Goal: Task Accomplishment & Management: Manage account settings

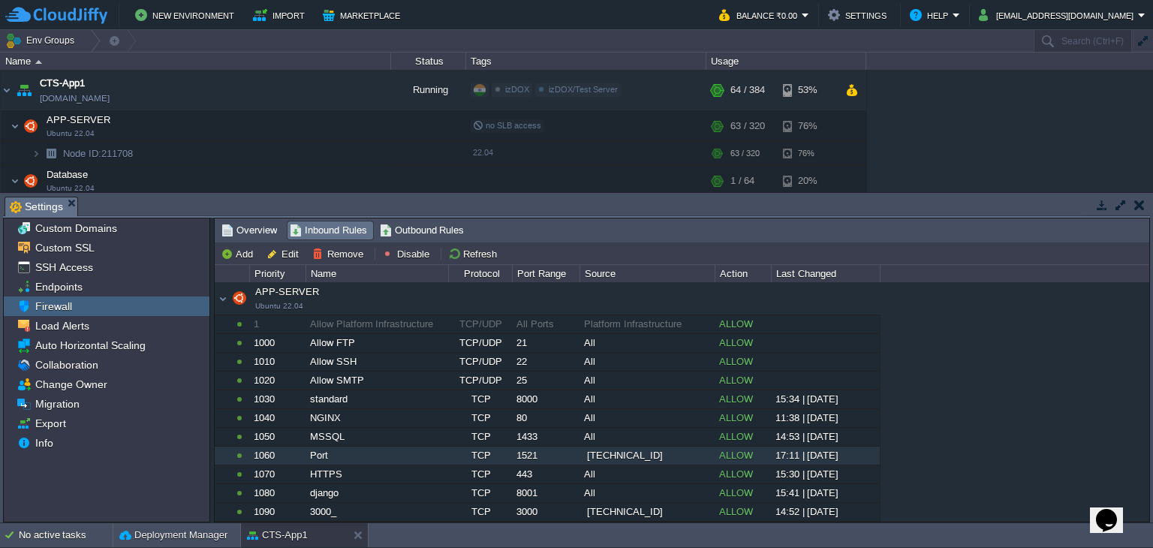
scroll to position [134, 0]
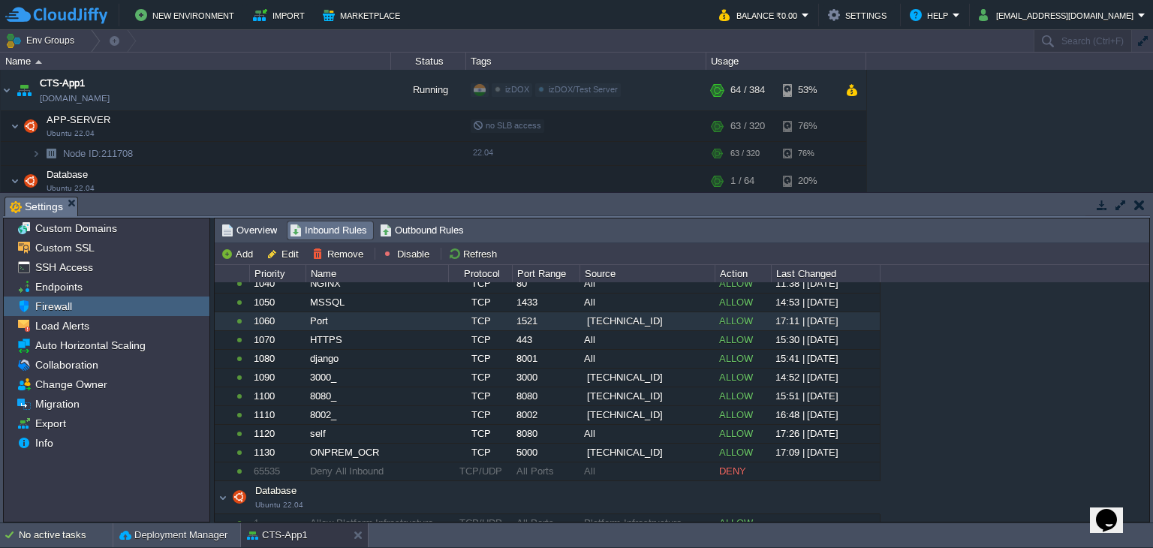
click at [1140, 202] on button "button" at bounding box center [1139, 205] width 11 height 14
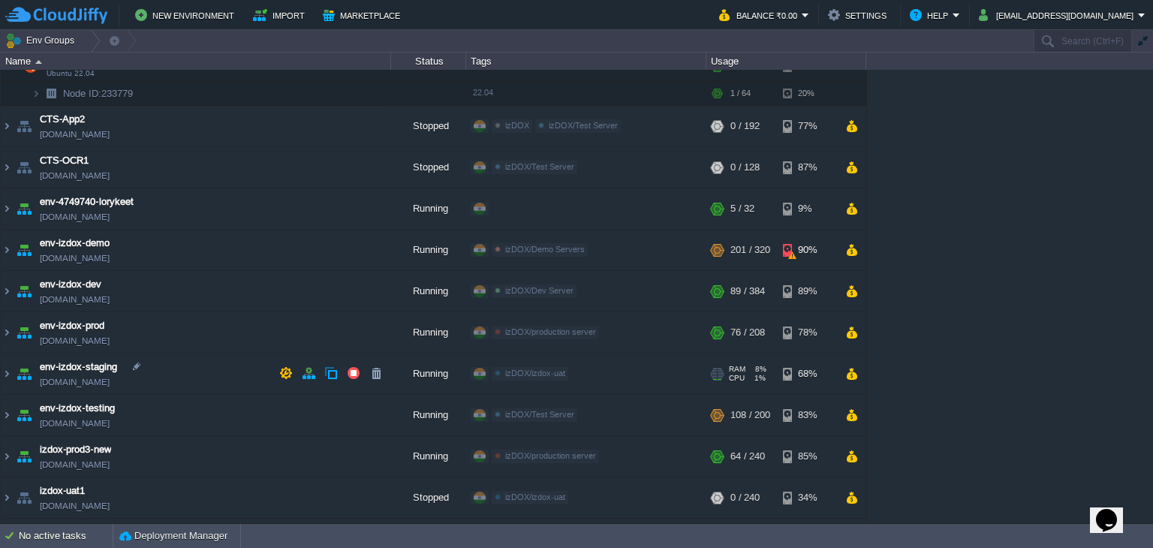
scroll to position [114, 0]
click at [7, 415] on img at bounding box center [7, 416] width 12 height 41
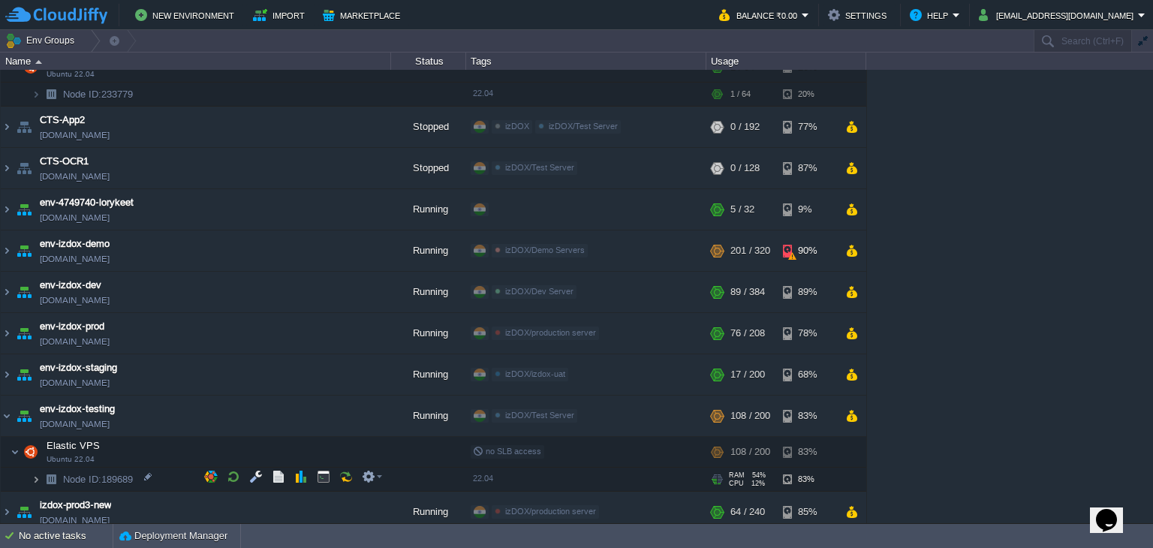
click at [38, 474] on img at bounding box center [36, 479] width 9 height 23
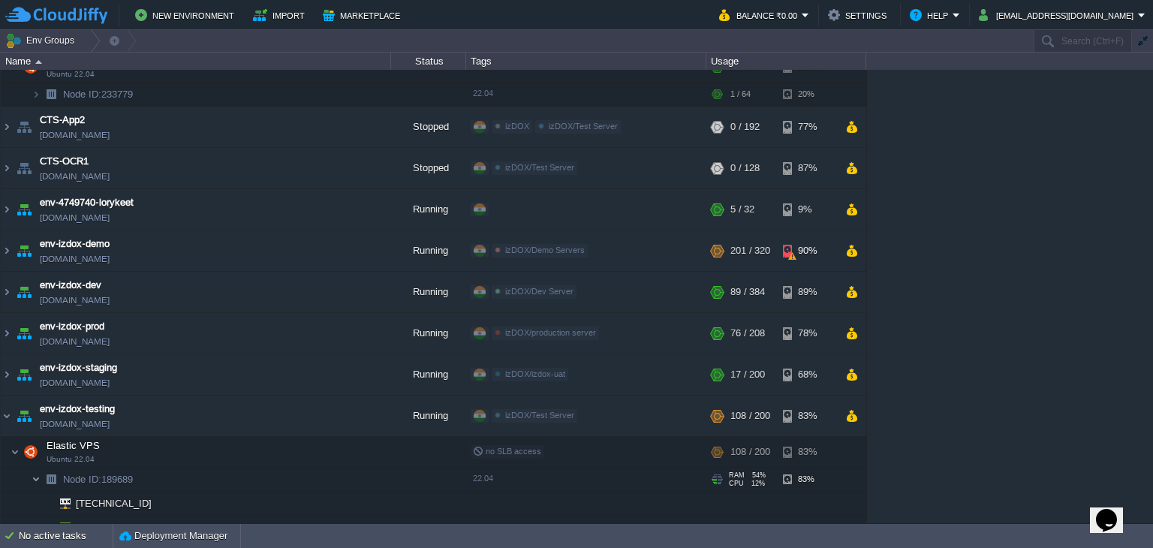
scroll to position [315, 0]
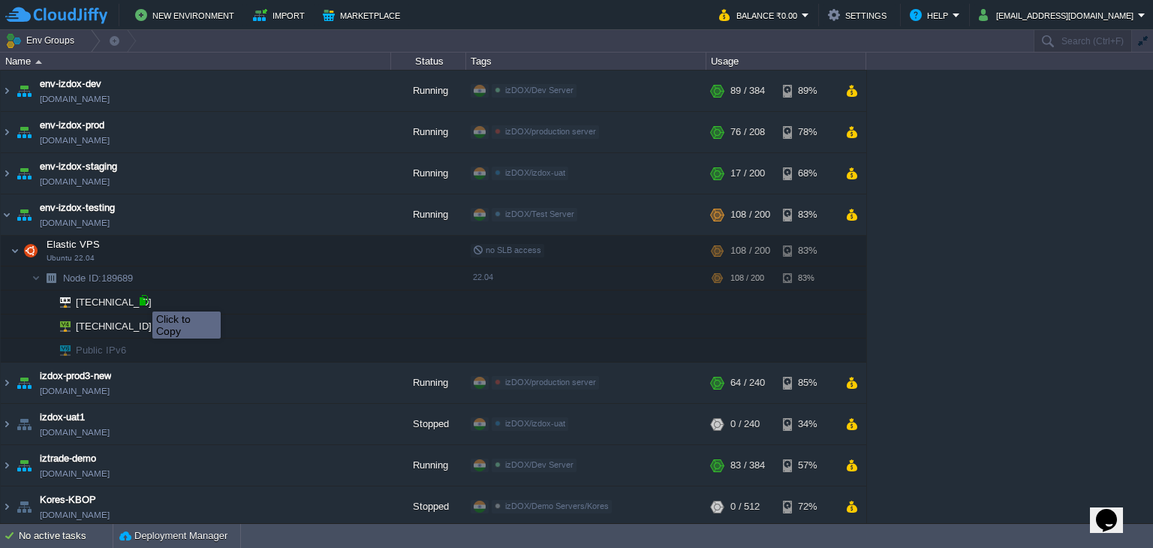
click at [141, 298] on div at bounding box center [144, 301] width 14 height 14
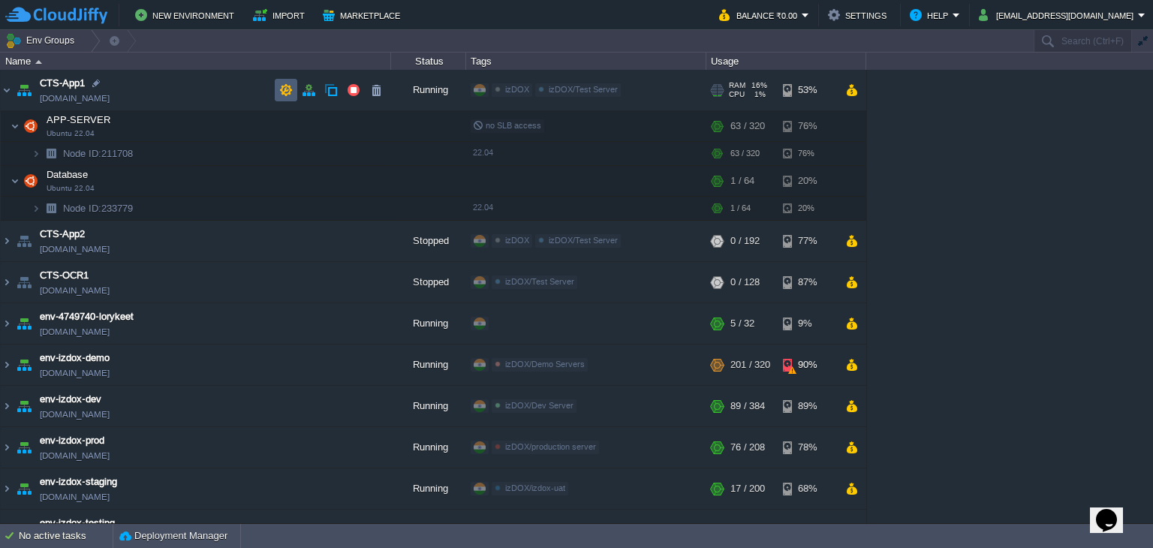
click at [282, 82] on td at bounding box center [286, 90] width 23 height 23
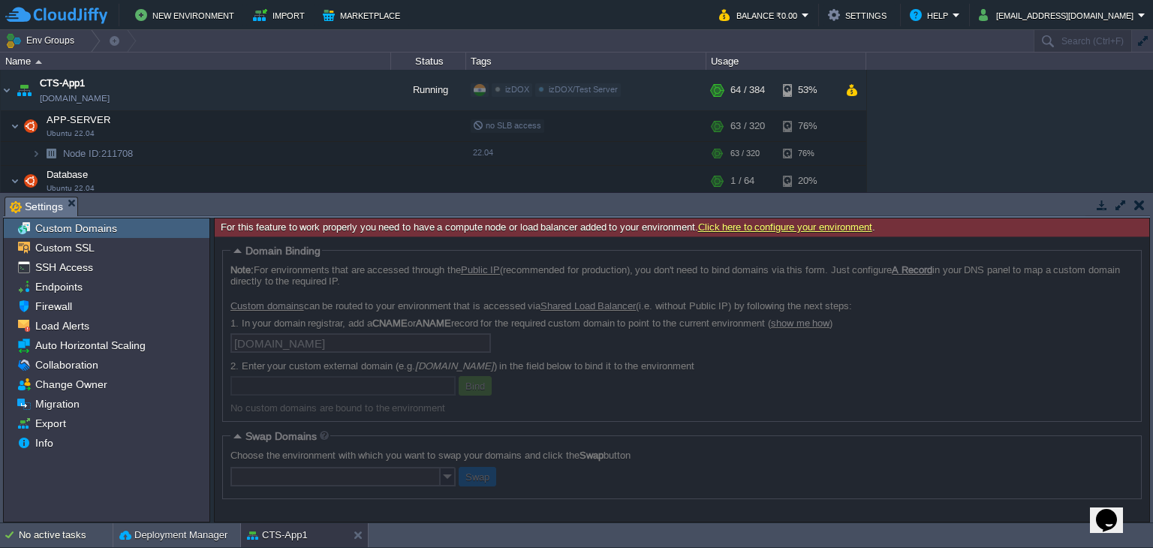
click at [101, 228] on span "Custom Domains" at bounding box center [75, 228] width 87 height 14
click at [53, 309] on span "Firewall" at bounding box center [53, 307] width 42 height 14
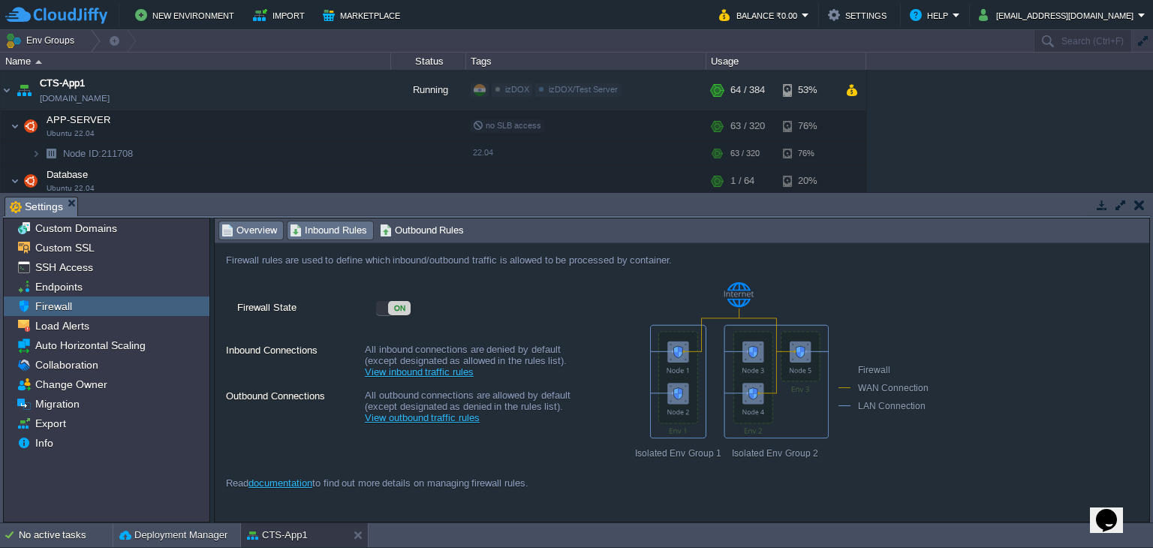
click at [320, 227] on span "Inbound Rules" at bounding box center [328, 230] width 77 height 17
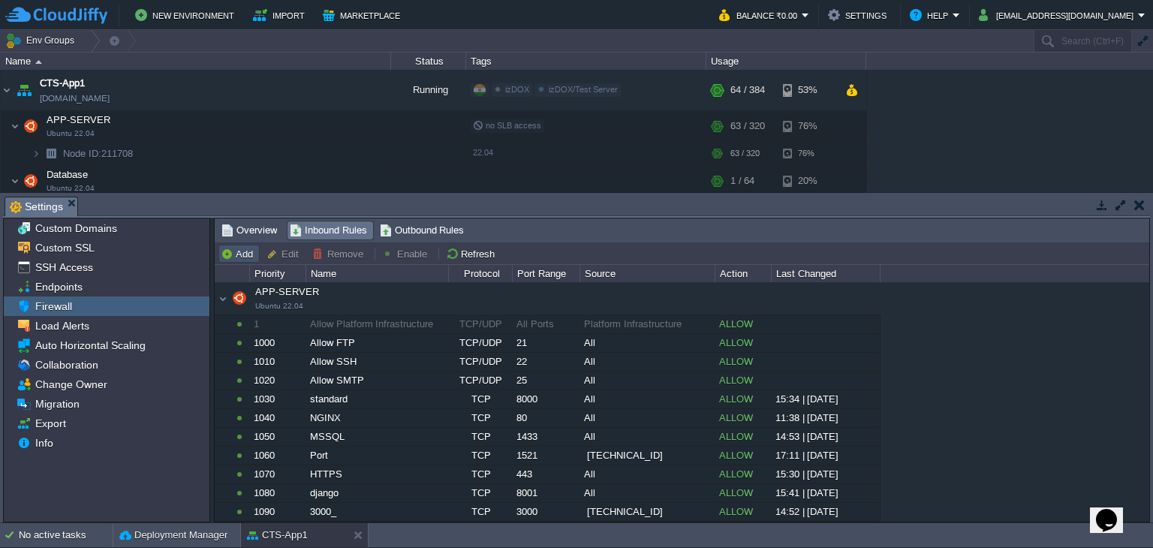
click at [242, 256] on button "Add" at bounding box center [239, 254] width 37 height 14
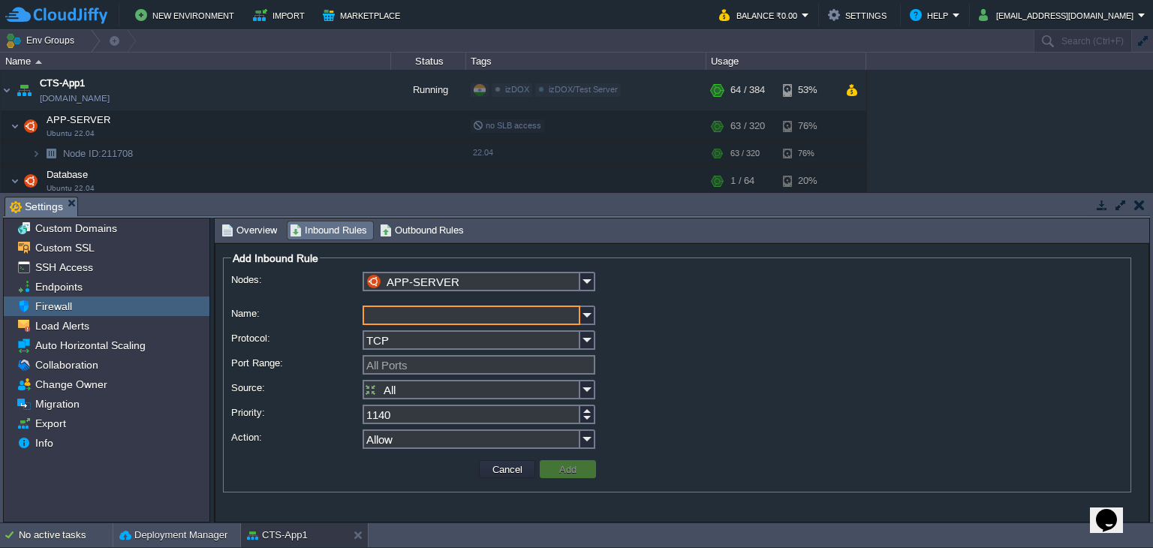
click at [402, 313] on input "Name:" at bounding box center [472, 316] width 218 height 20
type input "subnet"
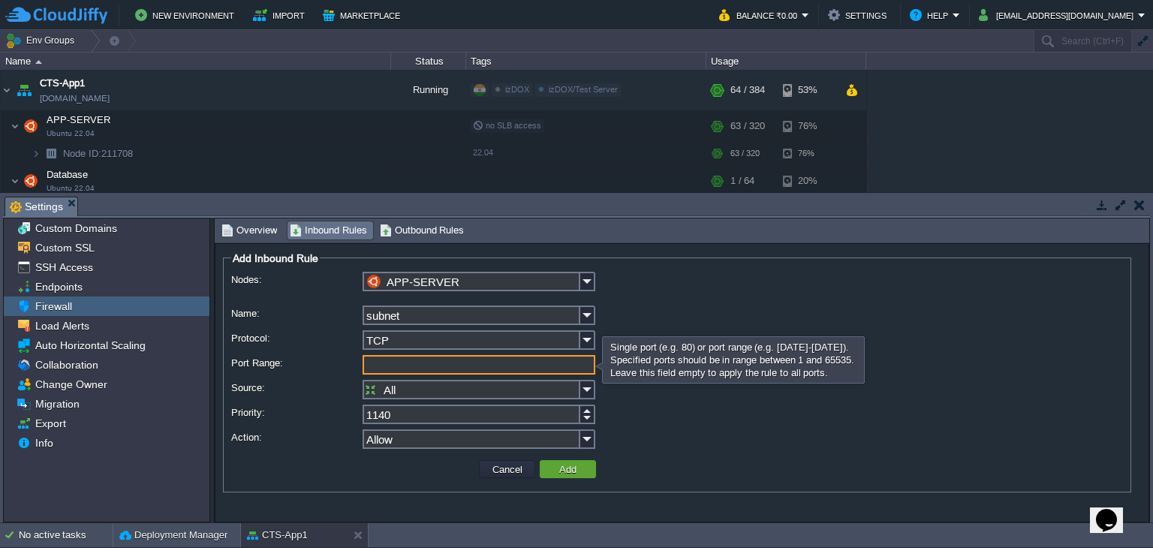
click at [381, 369] on input "Port Range:" at bounding box center [479, 365] width 233 height 20
type input "1521"
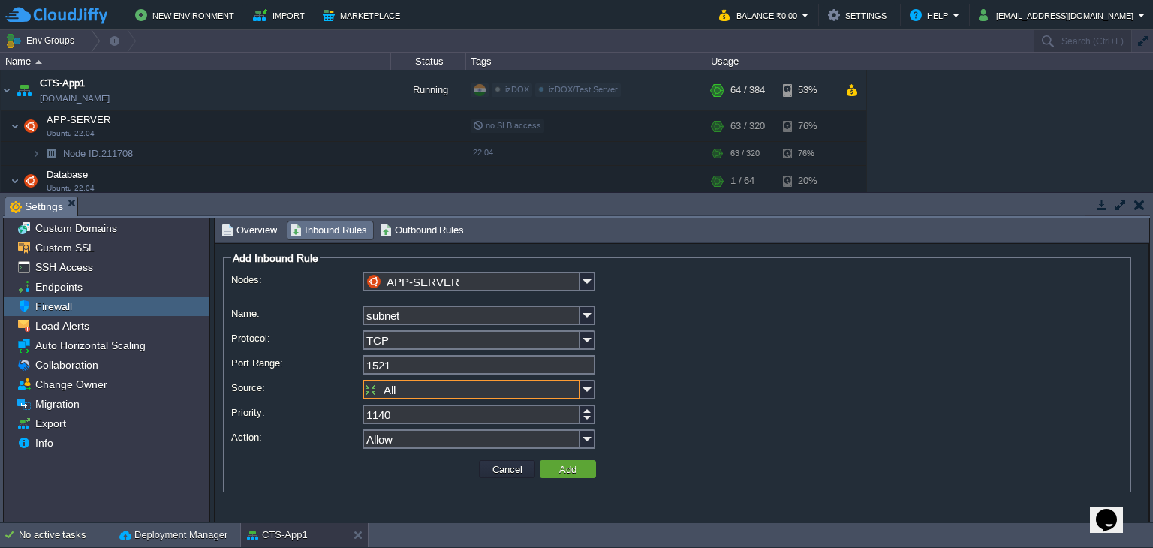
click at [387, 392] on input "All" at bounding box center [472, 390] width 218 height 20
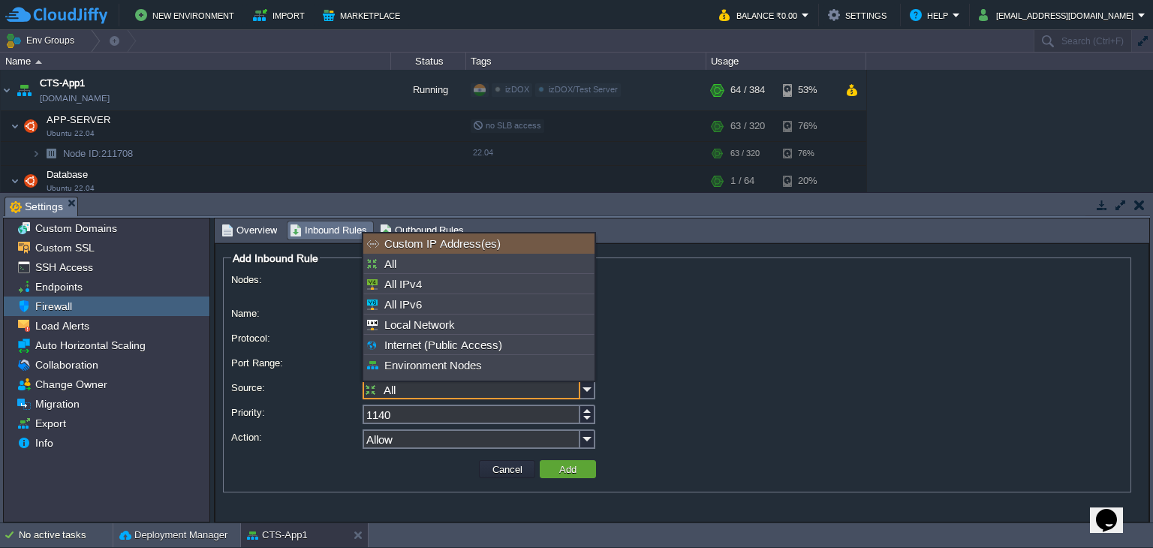
click at [459, 248] on div "Custom IP Address(es)" at bounding box center [478, 243] width 231 height 20
type input "Custom IP Address(es)"
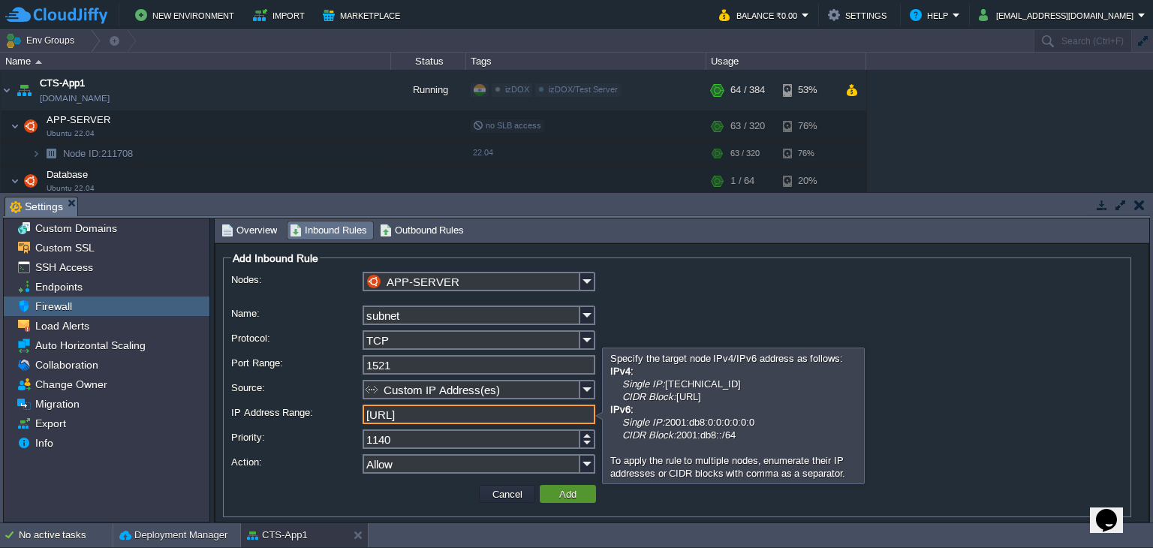
type input "[URL]"
click at [574, 492] on button "Add" at bounding box center [568, 494] width 26 height 14
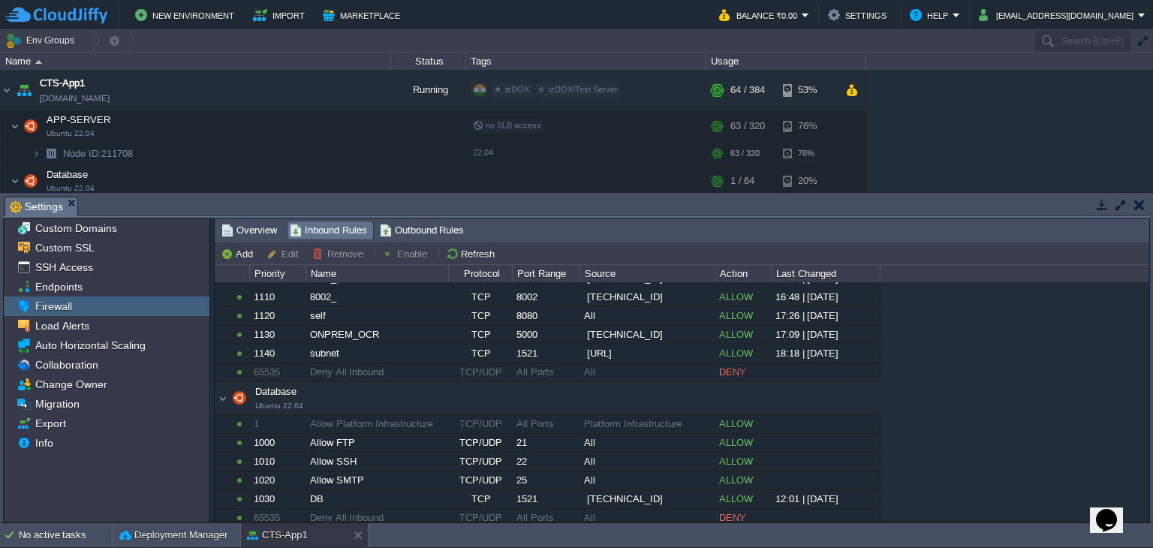
scroll to position [234, 0]
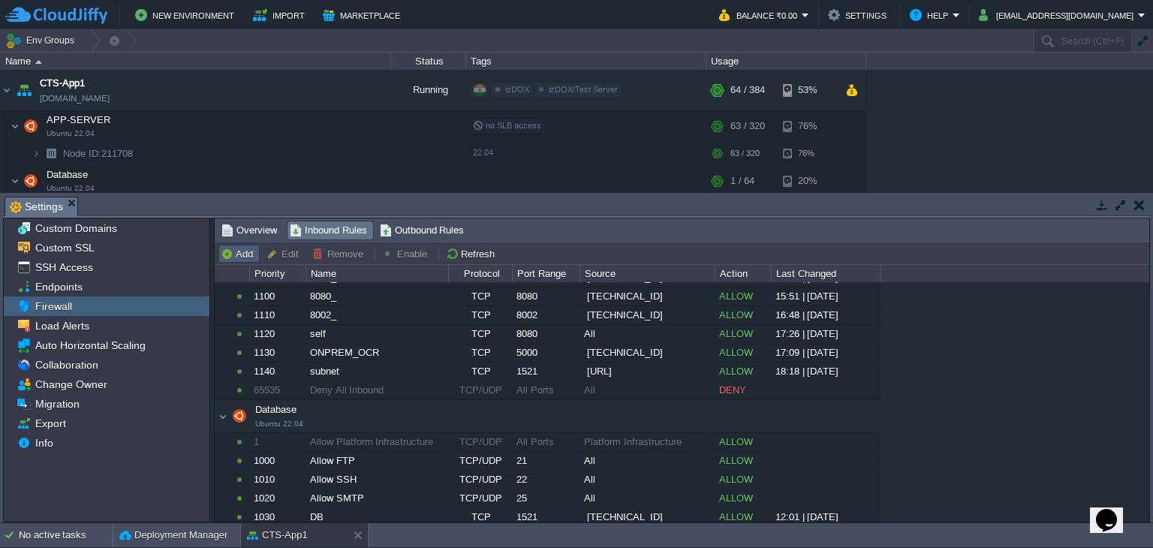
click at [239, 256] on button "Add" at bounding box center [239, 254] width 37 height 14
type input "APP-SERVER"
type input "1150"
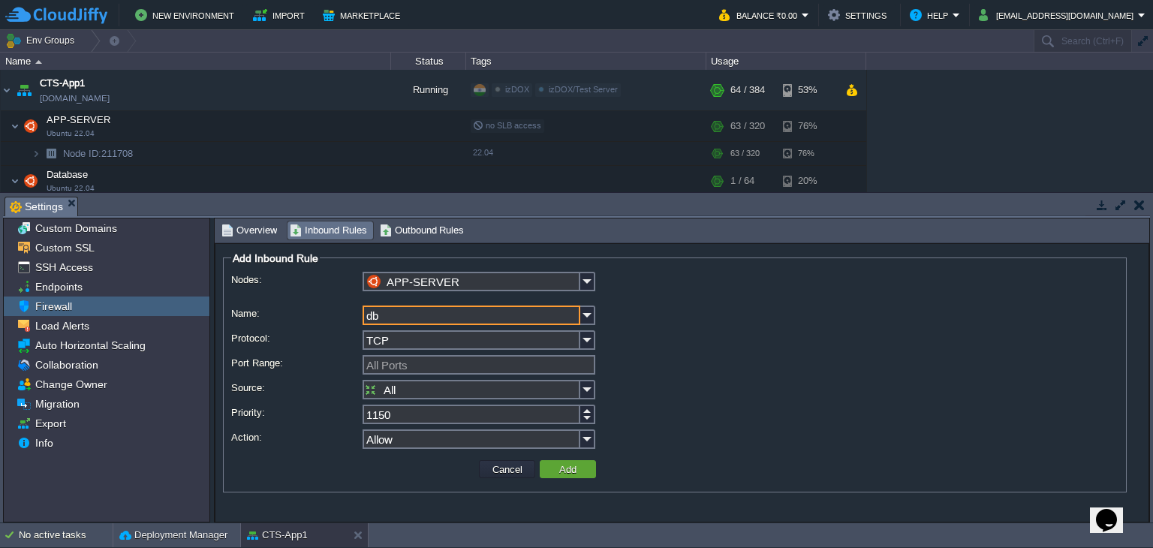
type input "db"
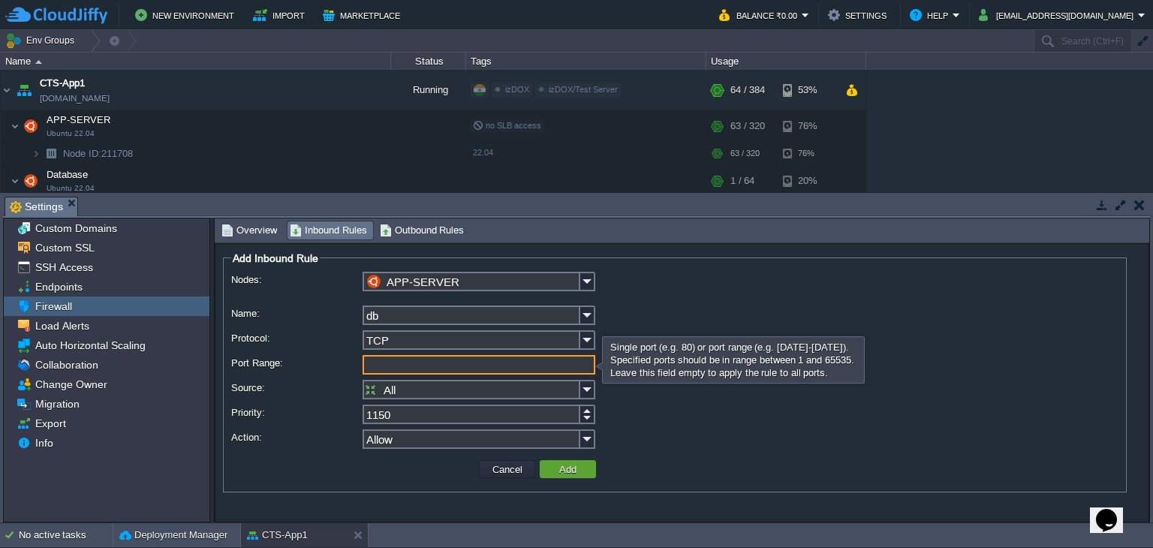
click at [411, 369] on input "Port Range:" at bounding box center [479, 365] width 233 height 20
type input "1521"
click at [414, 389] on input "All" at bounding box center [472, 390] width 218 height 20
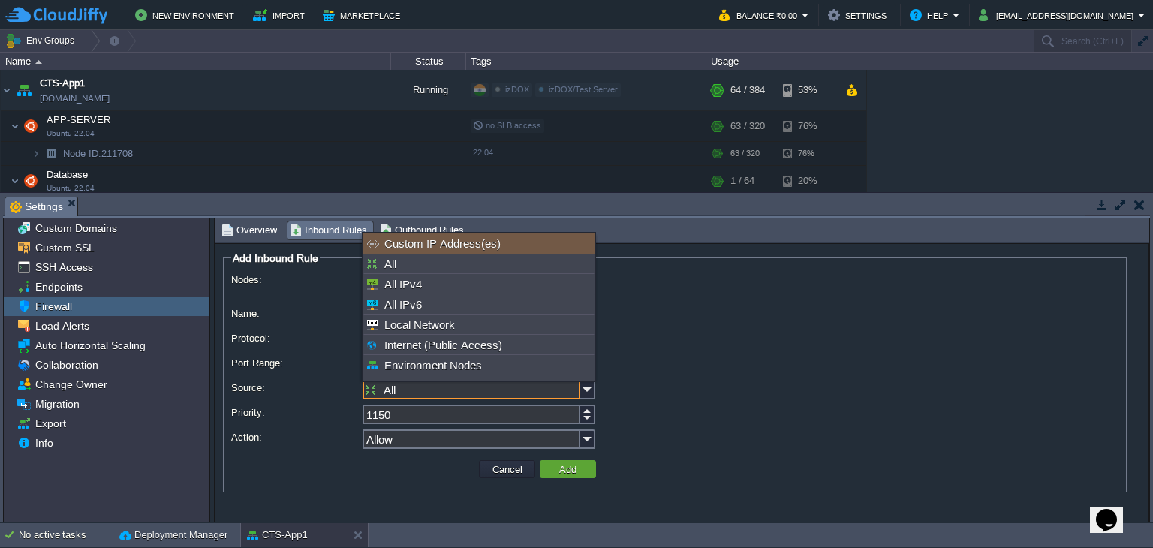
click at [477, 246] on div "Custom IP Address(es)" at bounding box center [478, 243] width 231 height 20
type input "Custom IP Address(es)"
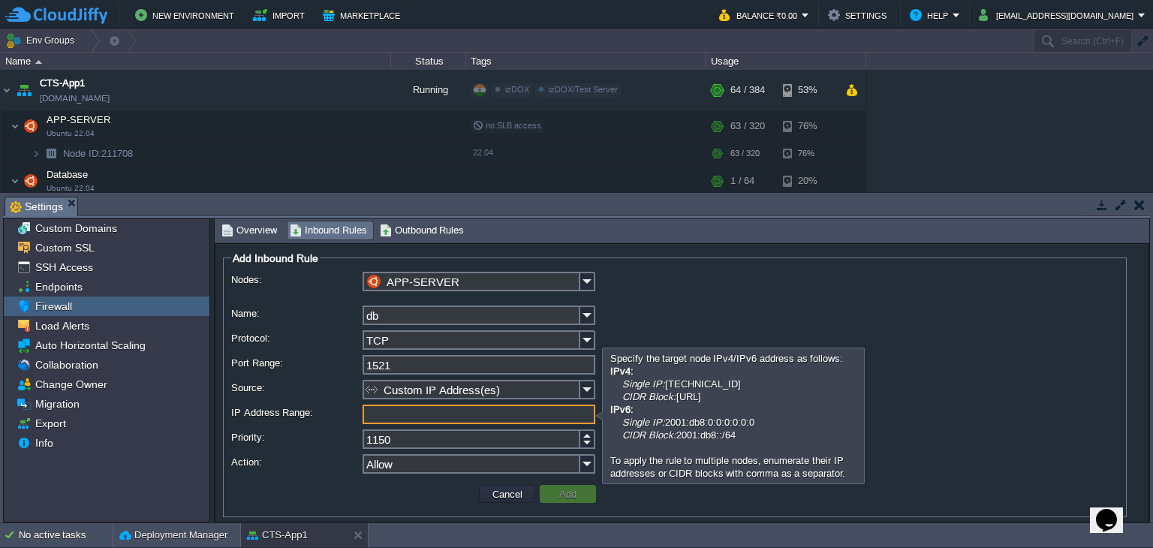
paste input "[TECHNICAL_ID]"
type input "[TECHNICAL_ID]"
click at [571, 494] on button "Add" at bounding box center [568, 494] width 26 height 14
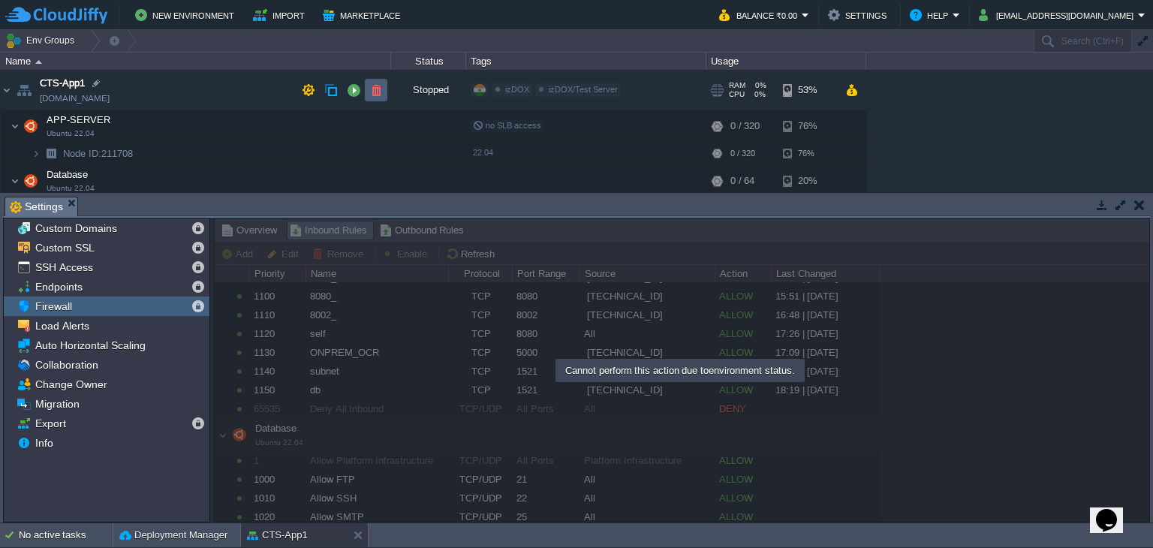
click at [357, 88] on button "button" at bounding box center [354, 90] width 14 height 14
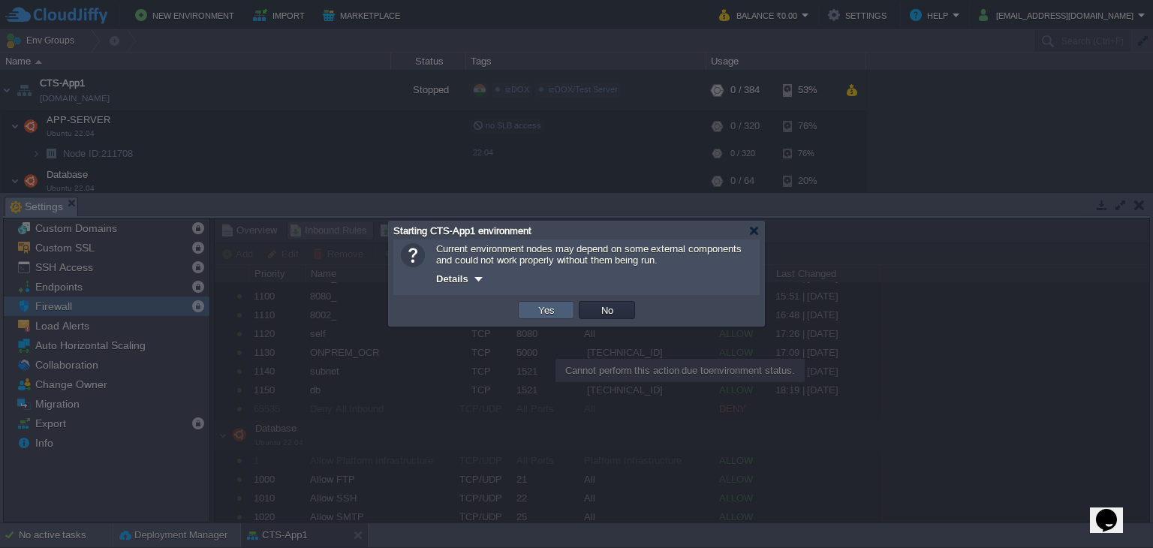
click at [540, 305] on button "Yes" at bounding box center [547, 310] width 26 height 14
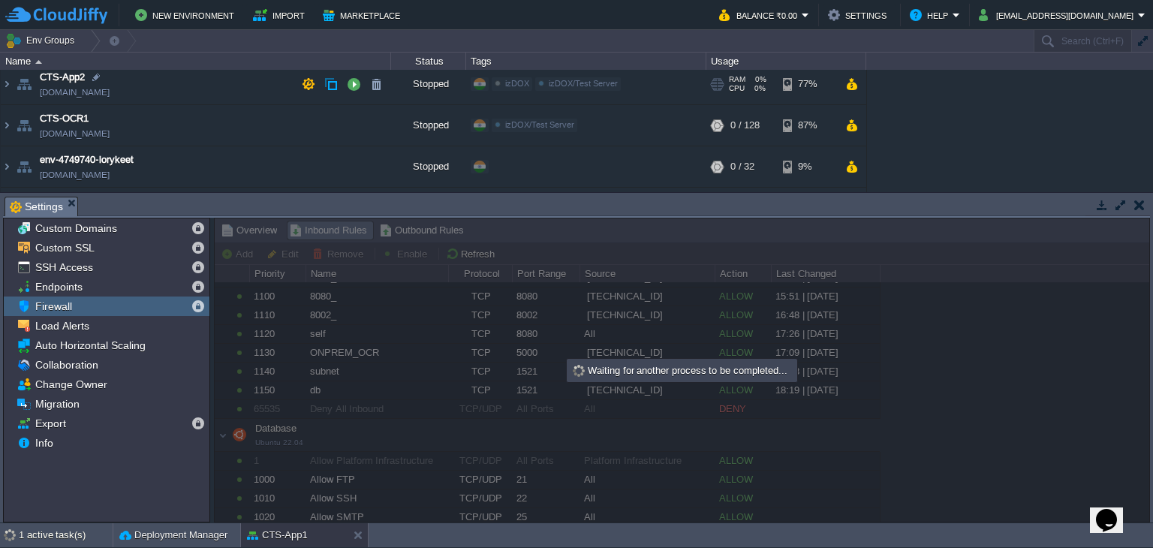
scroll to position [156, 0]
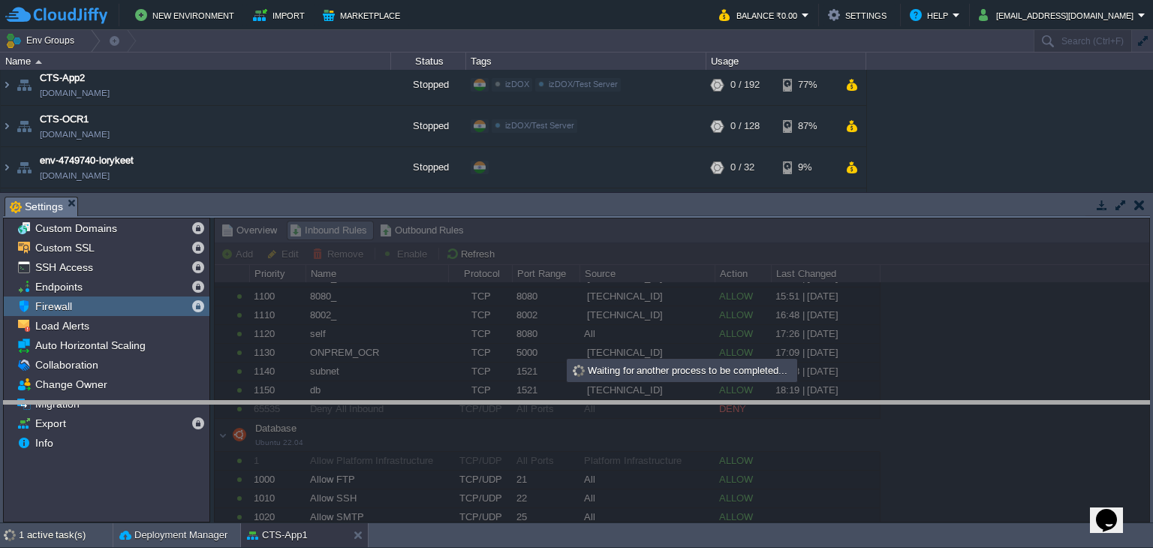
drag, startPoint x: 351, startPoint y: 216, endPoint x: 346, endPoint y: 421, distance: 205.0
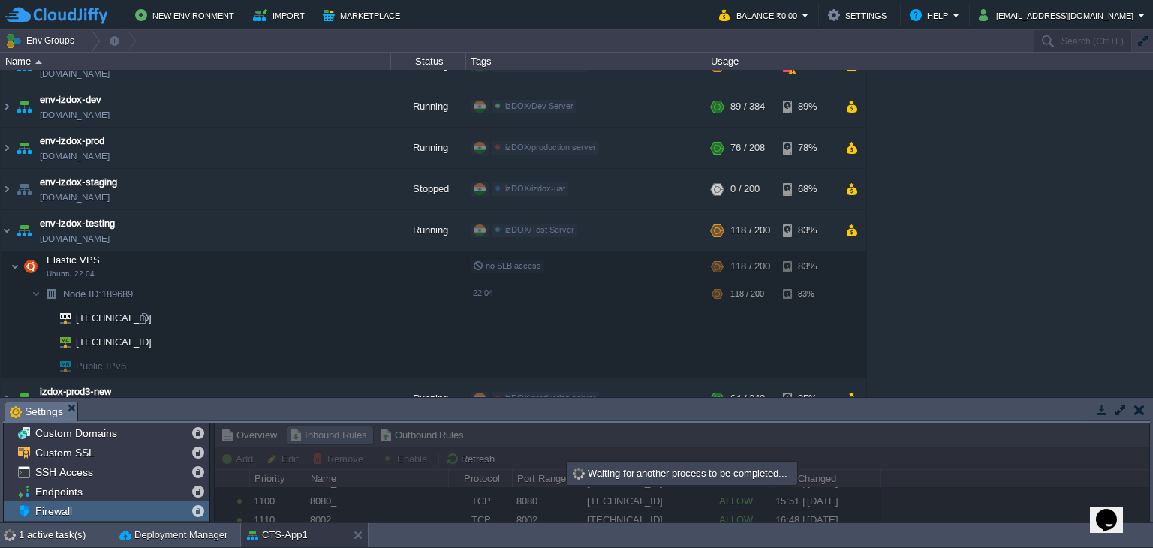
scroll to position [297, 0]
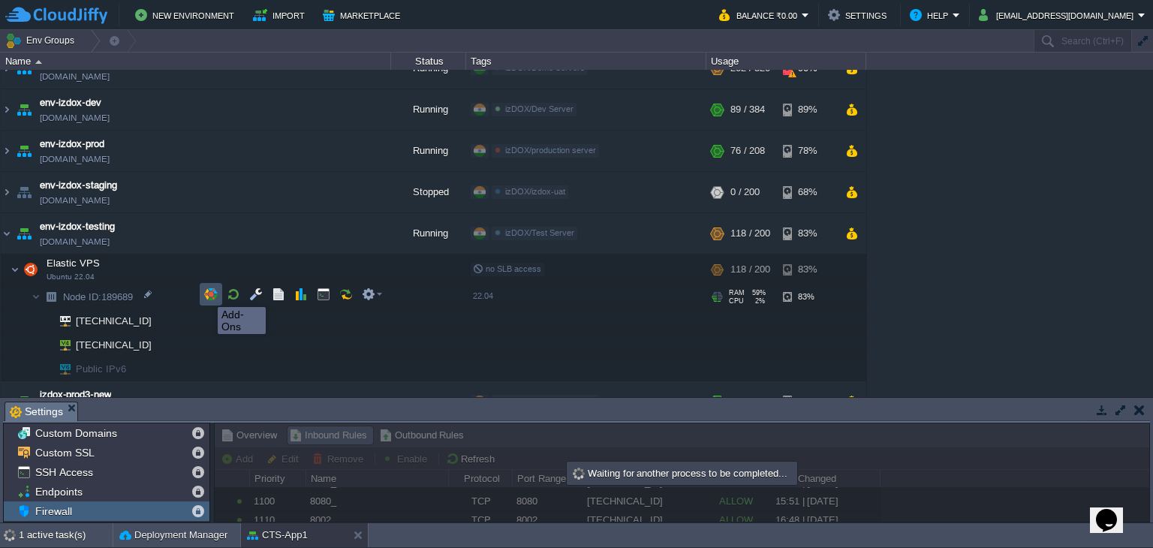
click at [206, 294] on button "button" at bounding box center [211, 295] width 14 height 14
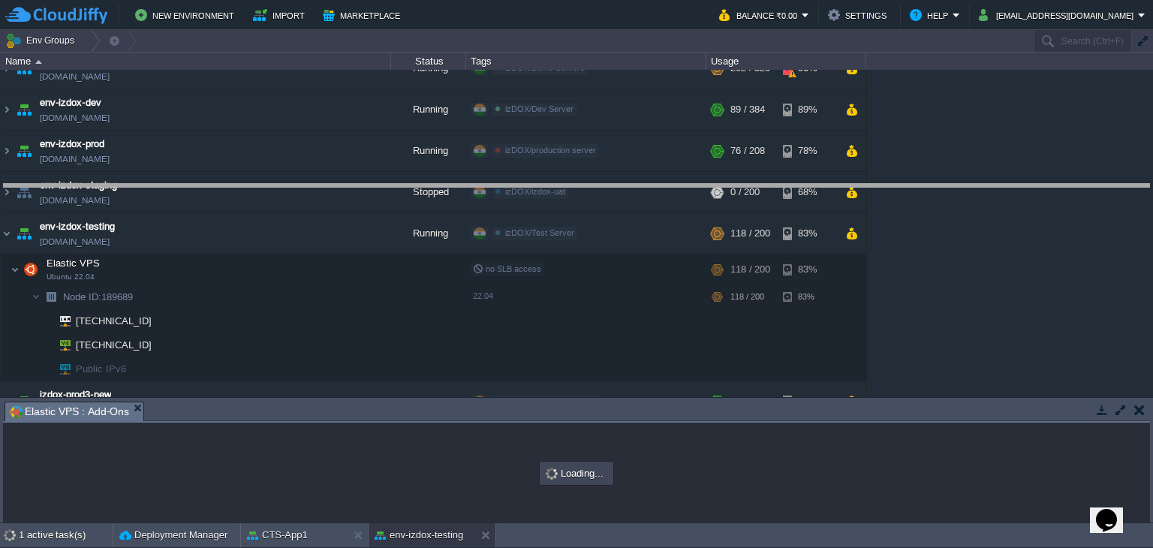
drag, startPoint x: 239, startPoint y: 418, endPoint x: 299, endPoint y: 201, distance: 225.1
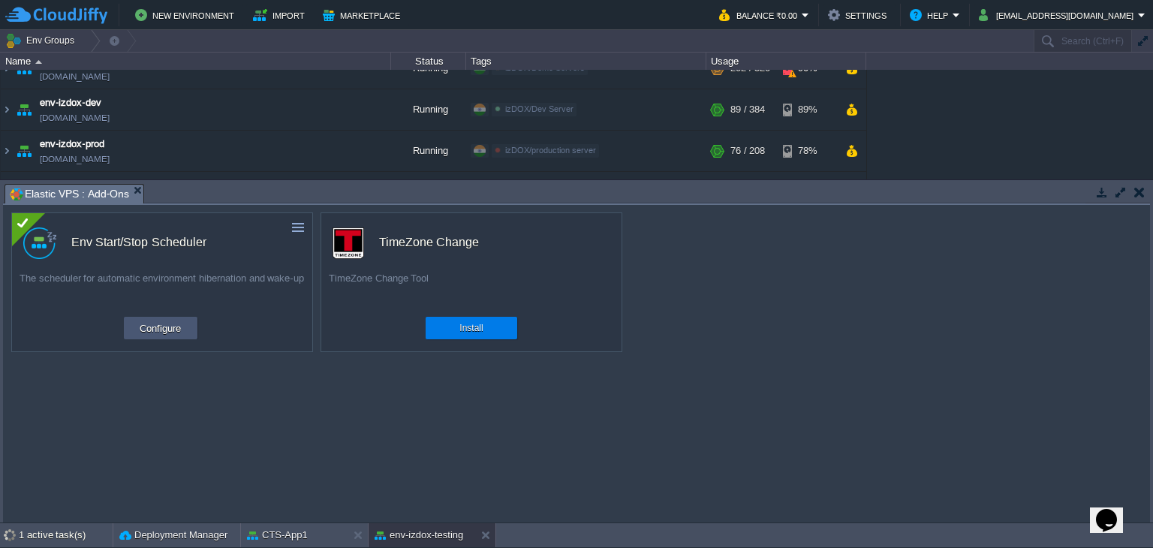
click at [172, 335] on button "Configure" at bounding box center [160, 328] width 50 height 18
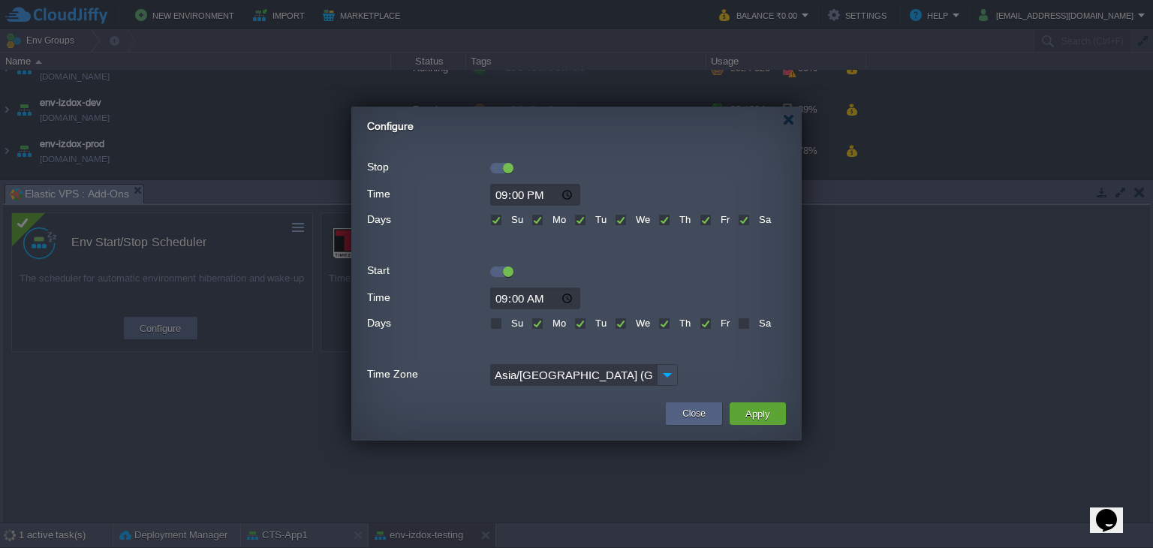
click at [502, 276] on div at bounding box center [501, 271] width 23 height 11
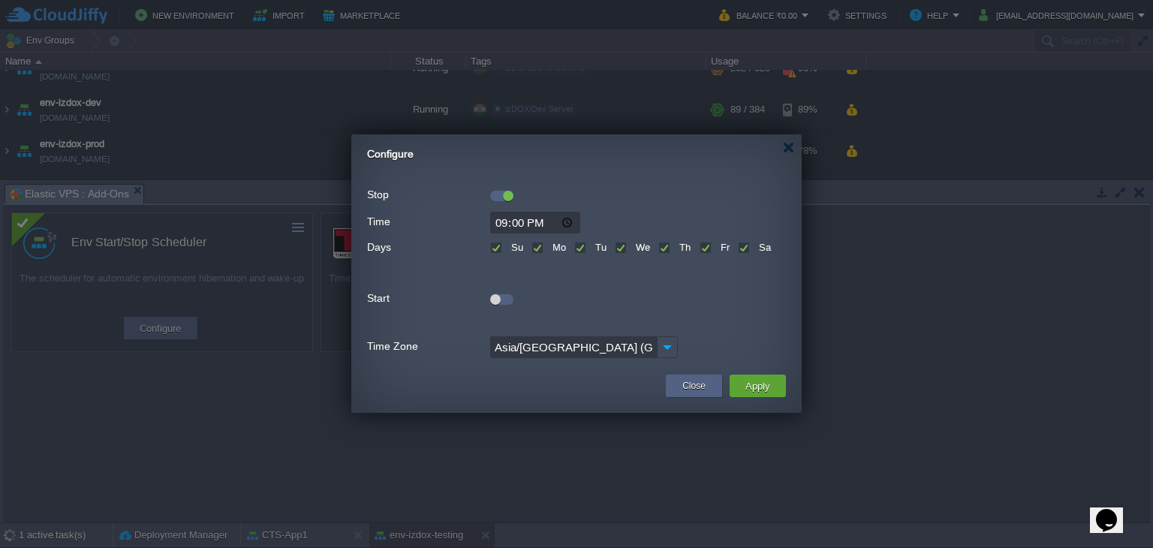
click at [501, 304] on div at bounding box center [501, 299] width 23 height 11
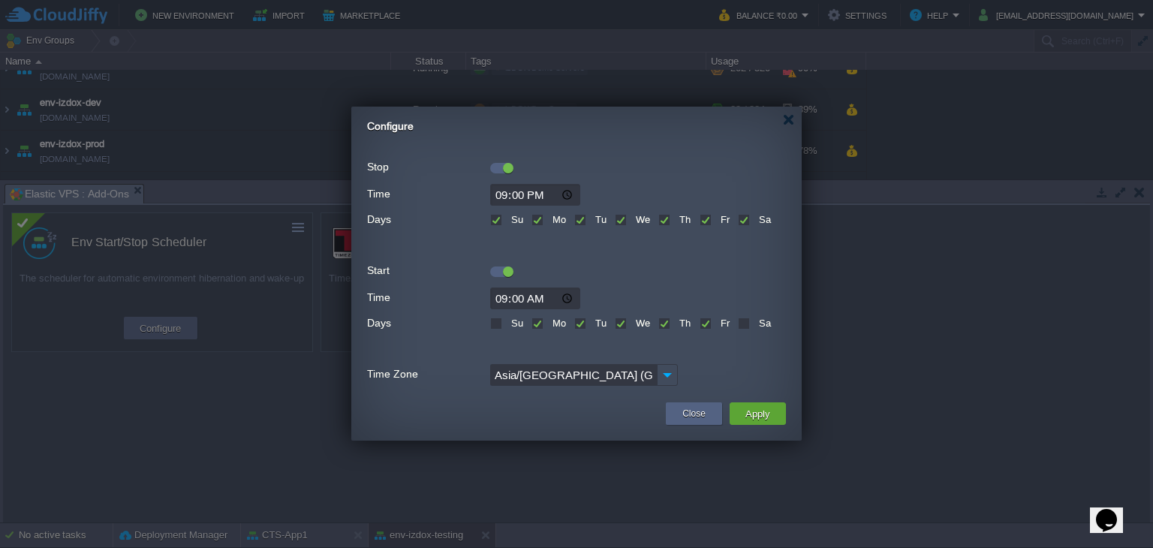
click at [524, 194] on input "21:00" at bounding box center [535, 195] width 90 height 22
type input "21:30"
click at [753, 410] on button "Apply" at bounding box center [758, 414] width 34 height 18
